Goal: Task Accomplishment & Management: Manage account settings

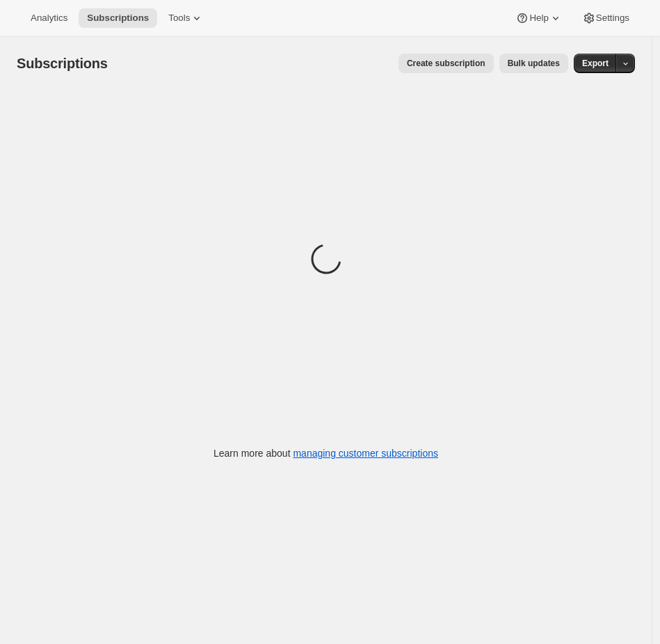
drag, startPoint x: 401, startPoint y: 6, endPoint x: 390, endPoint y: 5, distance: 11.2
click at [399, 7] on div "Analytics Subscriptions Tools Help Settings" at bounding box center [330, 18] width 660 height 37
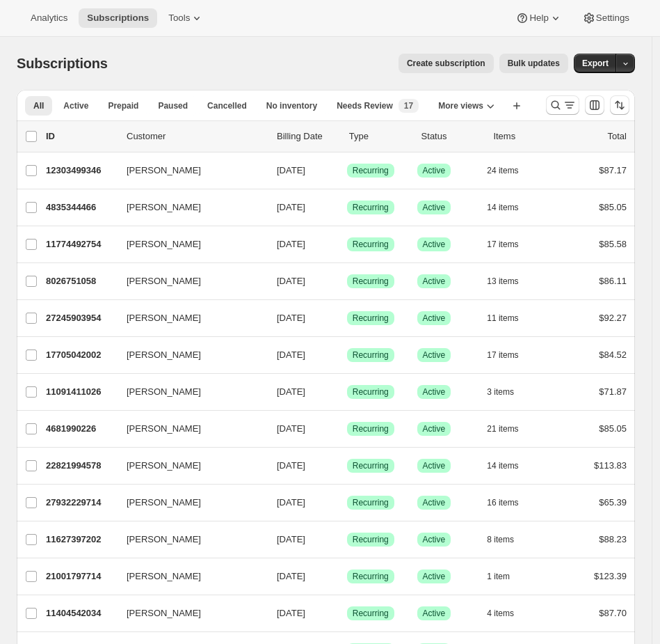
click at [314, 34] on div "Analytics Subscriptions Tools Help Settings" at bounding box center [330, 18] width 660 height 37
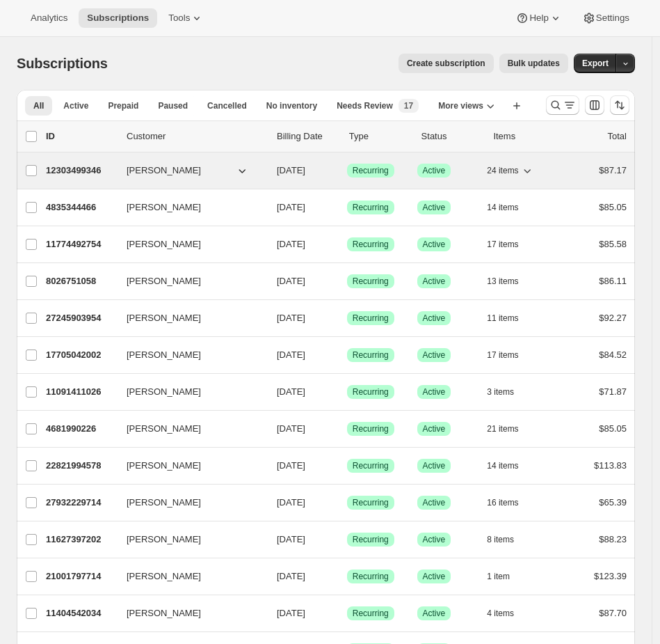
click at [477, 172] on p "Success Active" at bounding box center [446, 170] width 59 height 14
click at [565, 174] on div "12303499346 Britney Kalan 01/28/2025 Success Recurring Success Active 24 items …" at bounding box center [336, 170] width 581 height 19
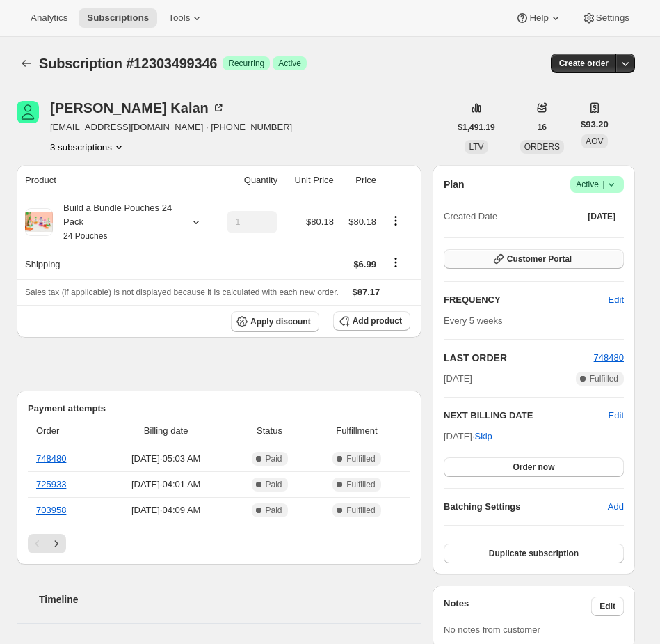
click at [483, 250] on button "Customer Portal" at bounding box center [534, 258] width 180 height 19
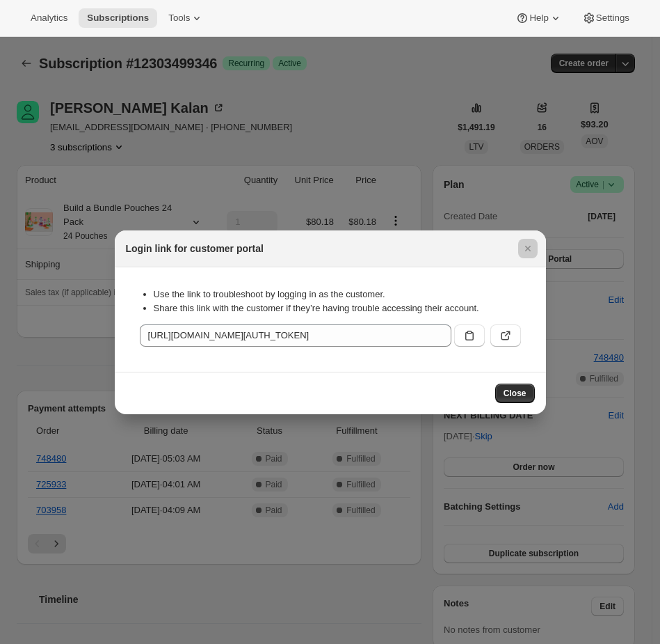
click at [436, 108] on div at bounding box center [330, 322] width 660 height 644
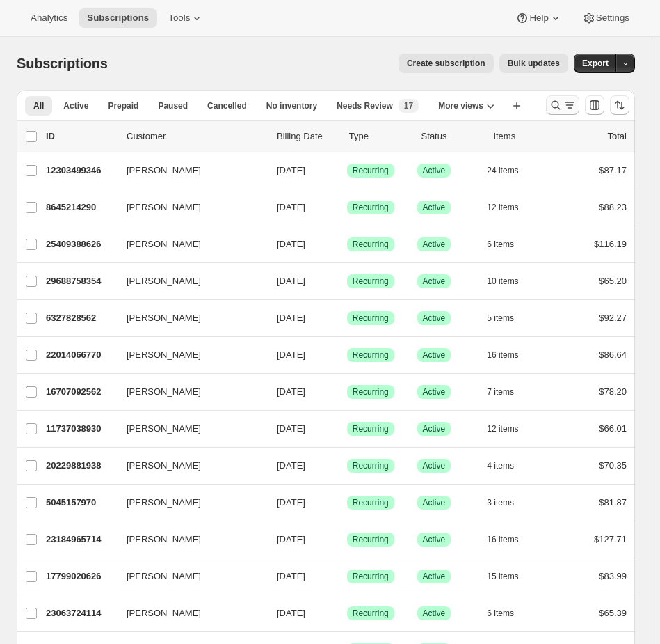
click at [561, 101] on icon "Search and filter results" at bounding box center [556, 105] width 9 height 9
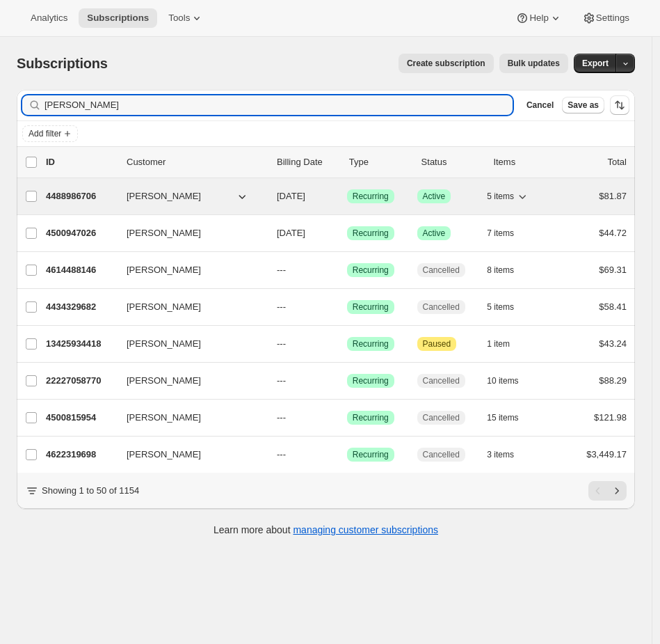
type input "emily yu"
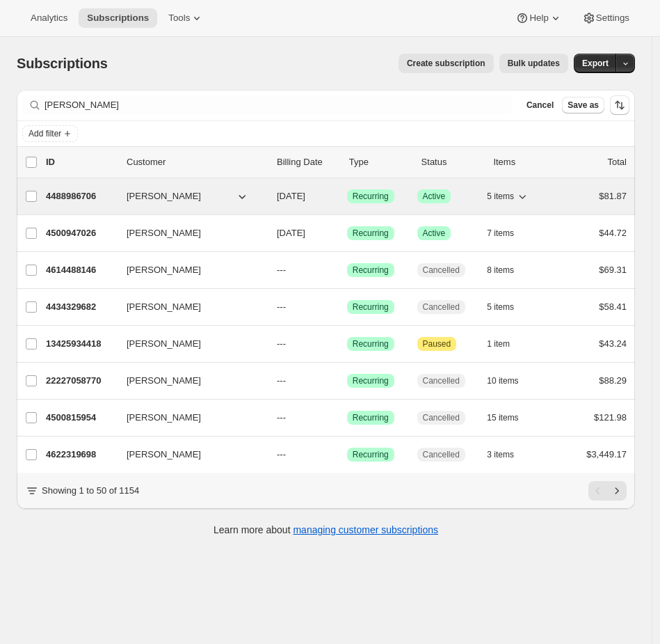
click at [575, 202] on div "$81.87" at bounding box center [597, 196] width 59 height 14
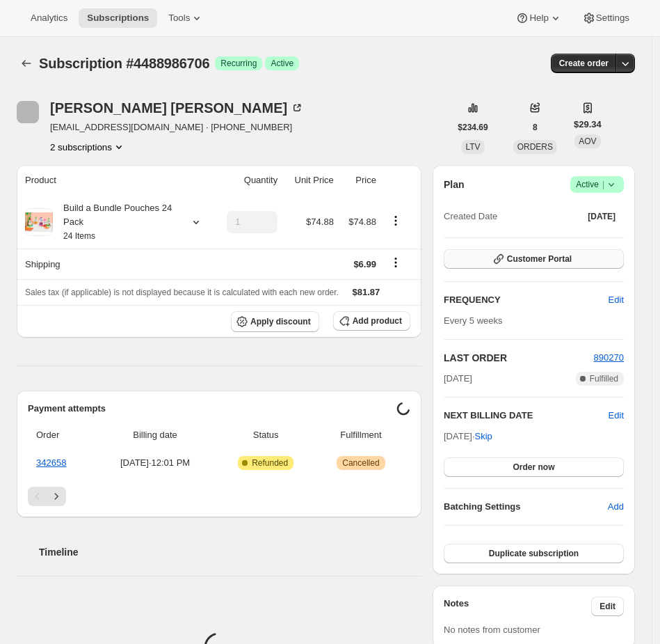
click at [607, 254] on button "Customer Portal" at bounding box center [534, 258] width 180 height 19
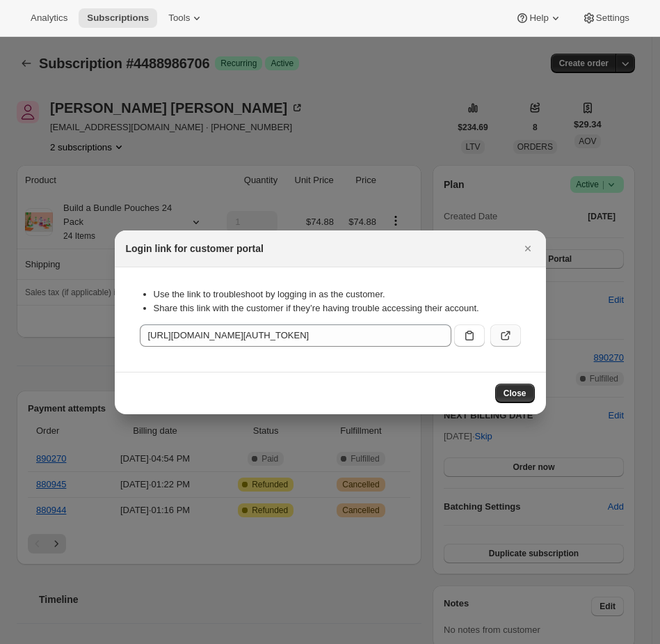
click at [513, 335] on button ":rca:" at bounding box center [505, 335] width 31 height 22
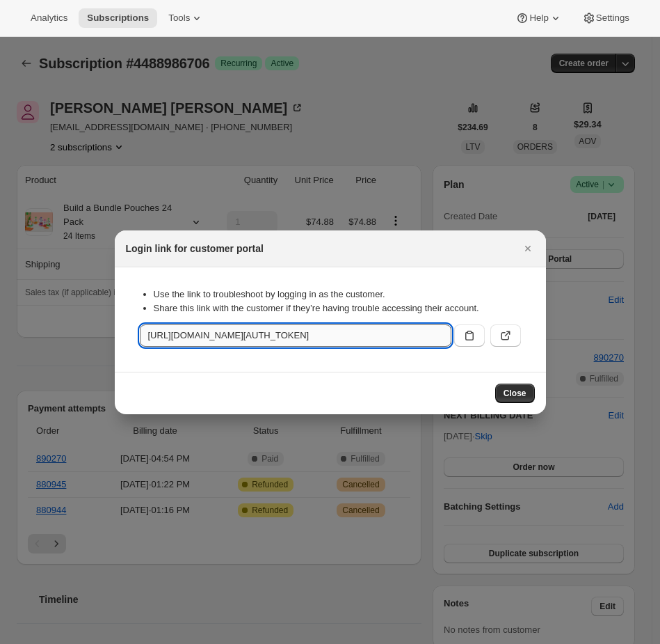
click at [326, 340] on input "https://onceuponafarmorganics.com/tools/bundle-subscriptions?authToken=eyJhbGci…" at bounding box center [296, 335] width 312 height 22
click at [321, 90] on div at bounding box center [330, 322] width 660 height 644
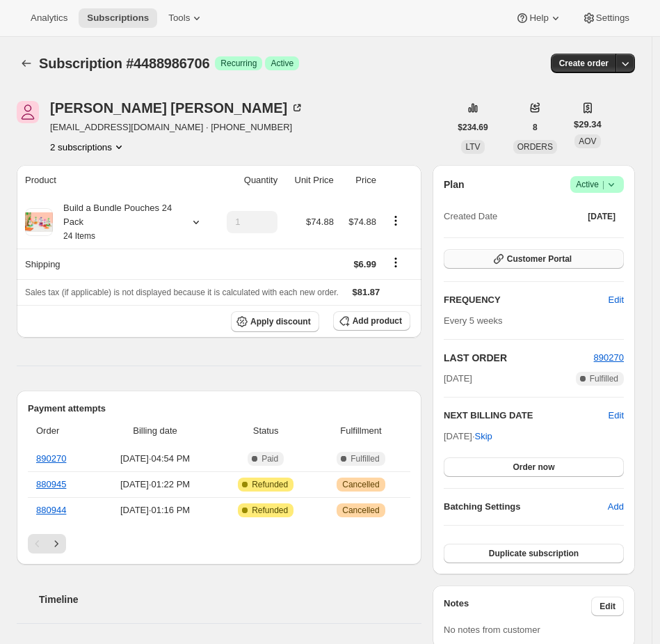
click at [561, 262] on span "Customer Portal" at bounding box center [539, 258] width 65 height 11
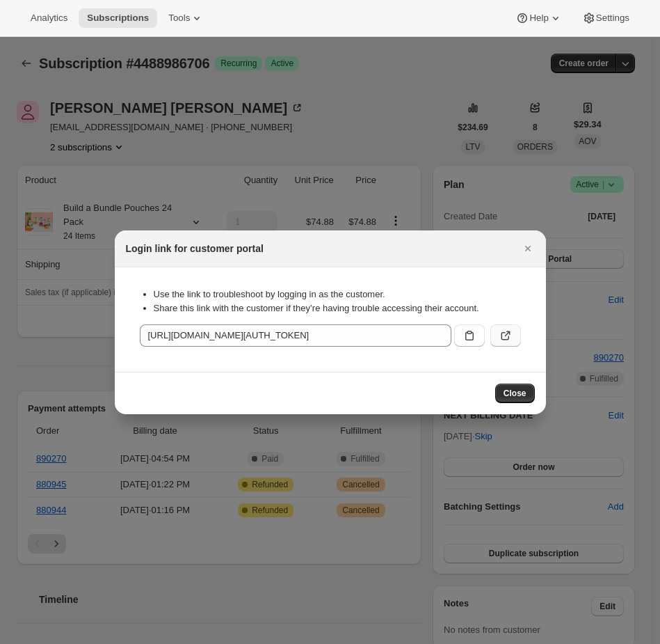
click at [507, 334] on icon ":rca:" at bounding box center [506, 335] width 14 height 14
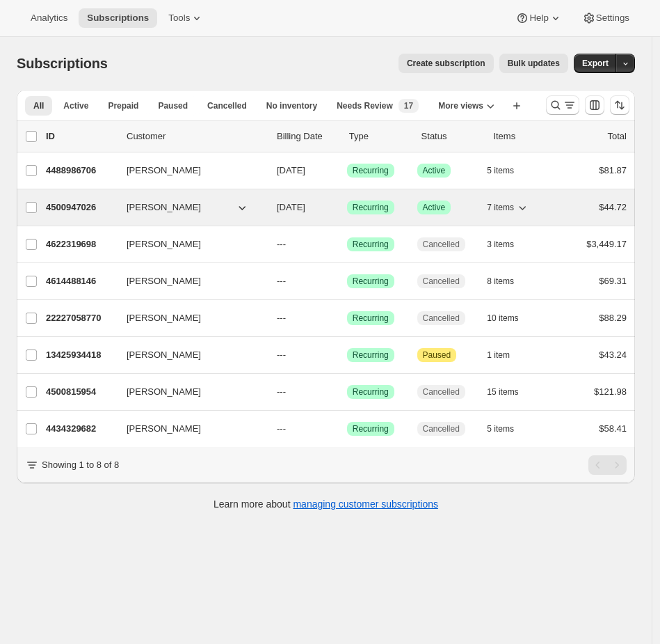
click at [564, 200] on div "4500947026 [PERSON_NAME] [DATE] Success Recurring Success Active 7 items $44.72" at bounding box center [336, 207] width 581 height 19
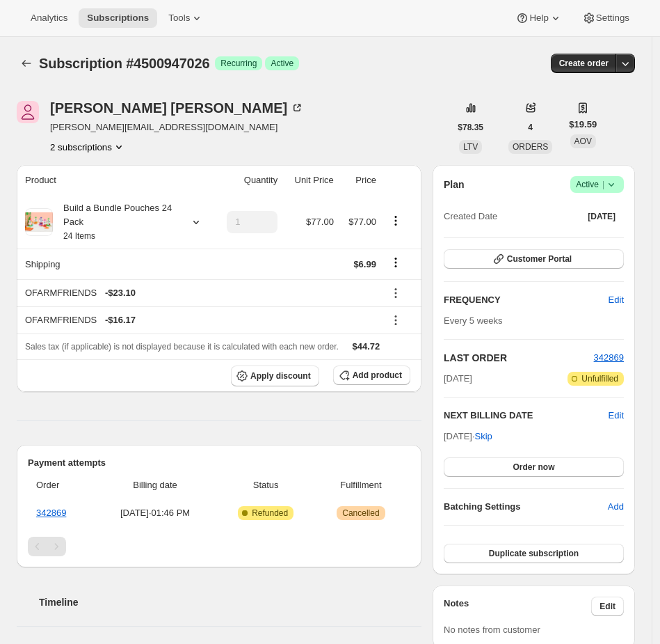
click at [570, 247] on div "Plan Success Active | Created Date [DATE] Customer Portal FREQUENCY Edit Every …" at bounding box center [534, 369] width 180 height 387
click at [566, 264] on button "Customer Portal" at bounding box center [534, 258] width 180 height 19
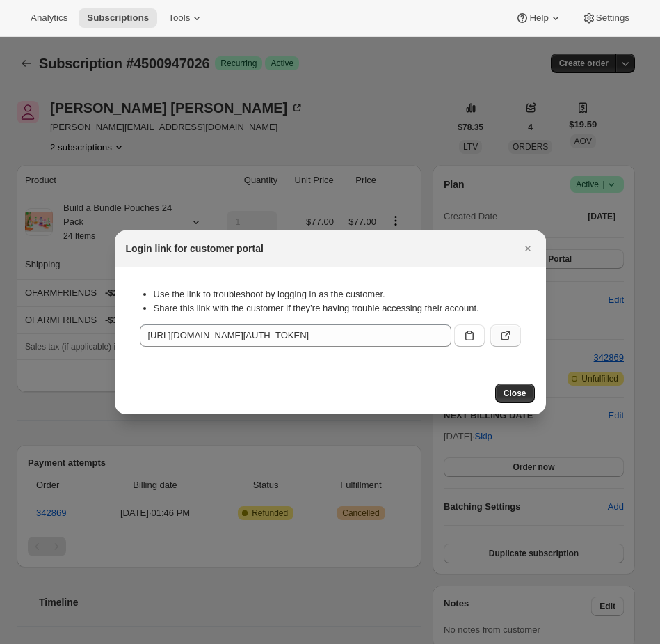
click at [514, 332] on button ":r42:" at bounding box center [505, 335] width 31 height 22
